Goal: Book appointment/travel/reservation

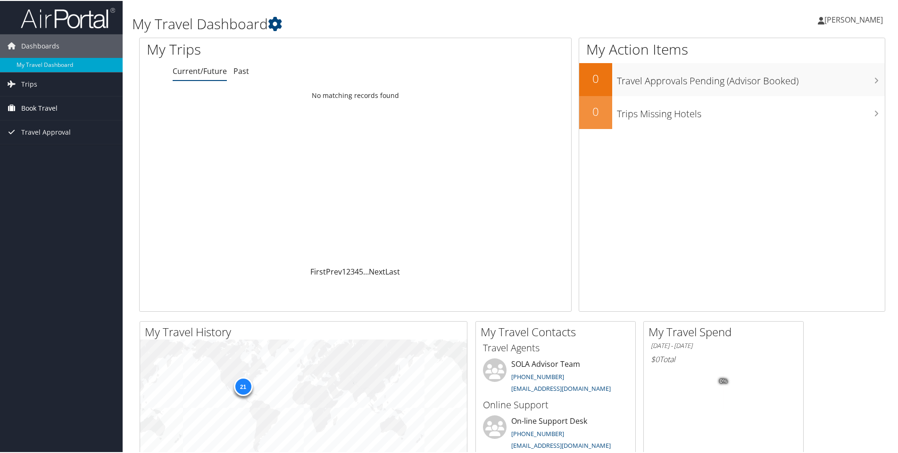
click at [40, 105] on span "Book Travel" at bounding box center [39, 108] width 36 height 24
click at [31, 143] on link "Book/Manage Online Trips" at bounding box center [61, 140] width 123 height 14
click at [51, 141] on link "Book/Manage Online Trips" at bounding box center [61, 140] width 123 height 14
click at [50, 140] on link "Book/Manage Online Trips" at bounding box center [61, 140] width 123 height 14
